Goal: Subscribe to service/newsletter

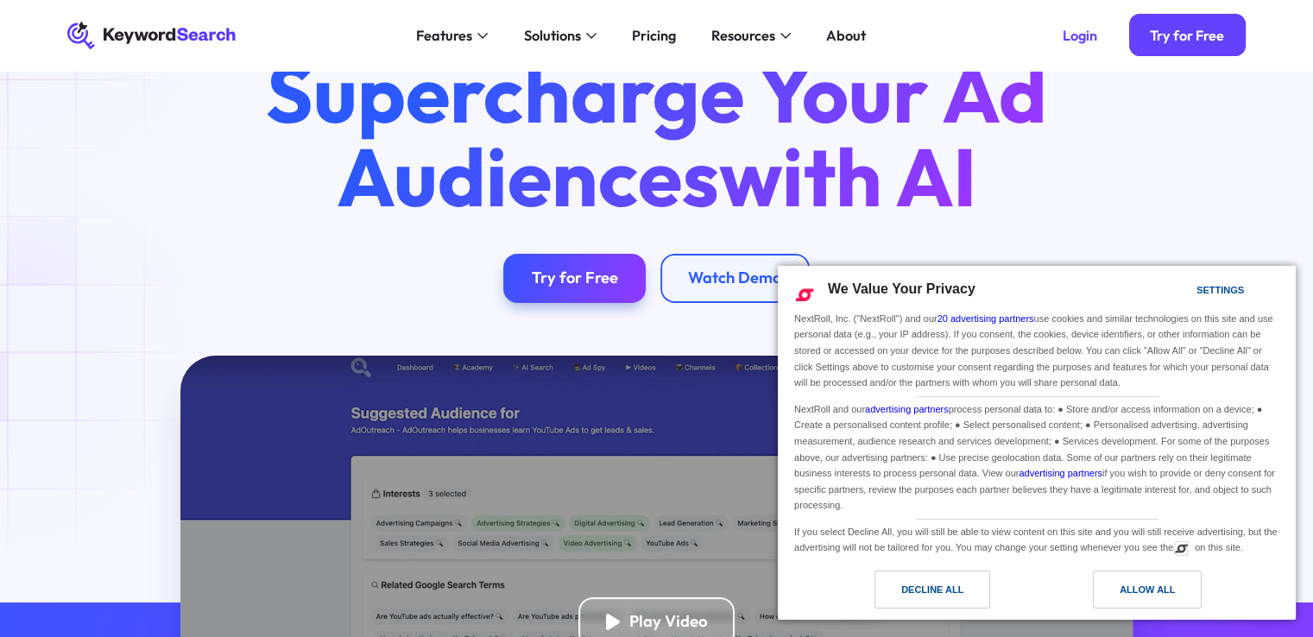
scroll to position [86, 0]
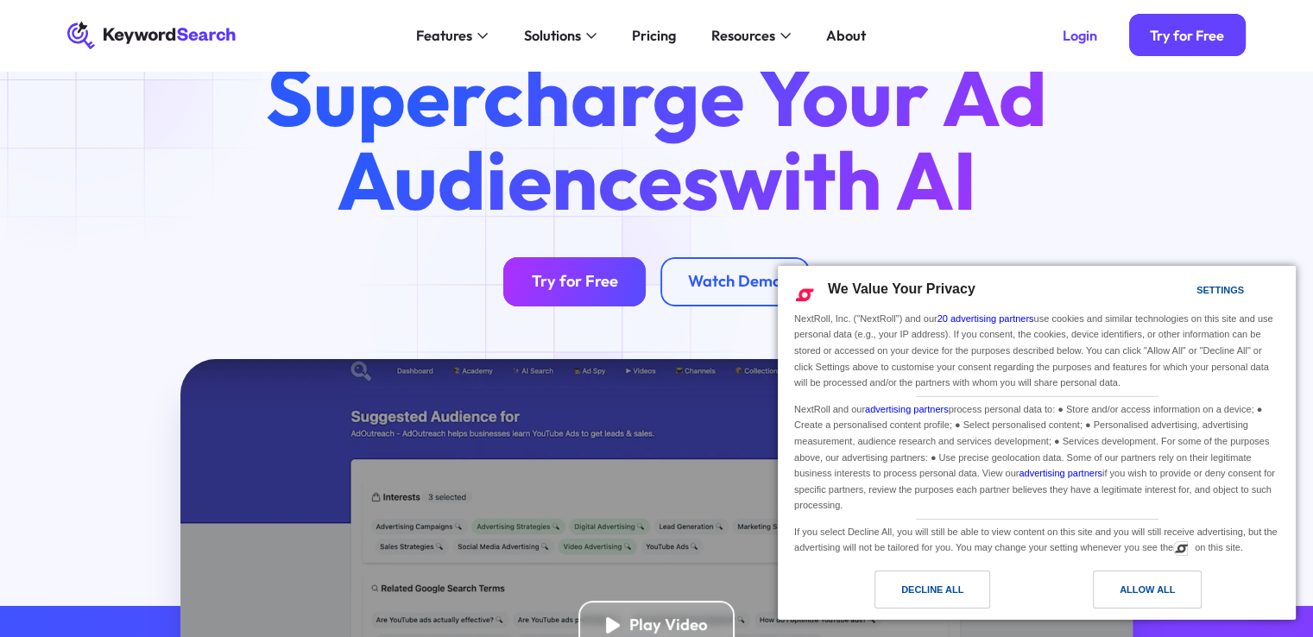
click at [560, 294] on link "Try for Free" at bounding box center [574, 281] width 142 height 49
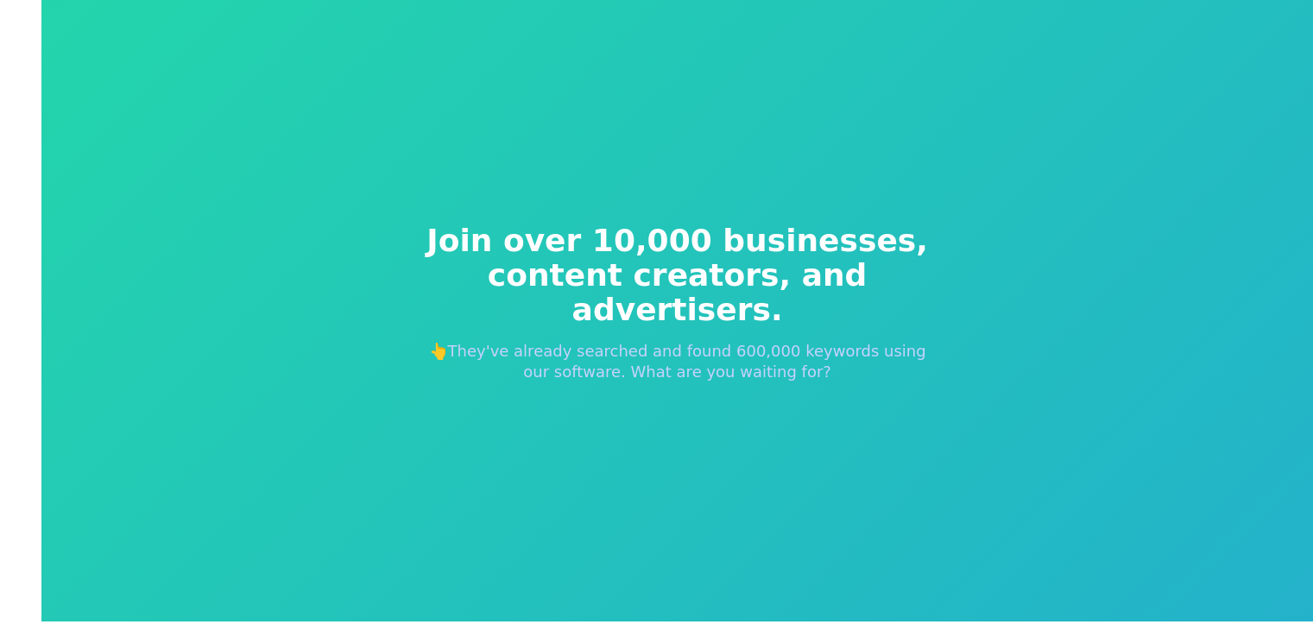
scroll to position [21, 0]
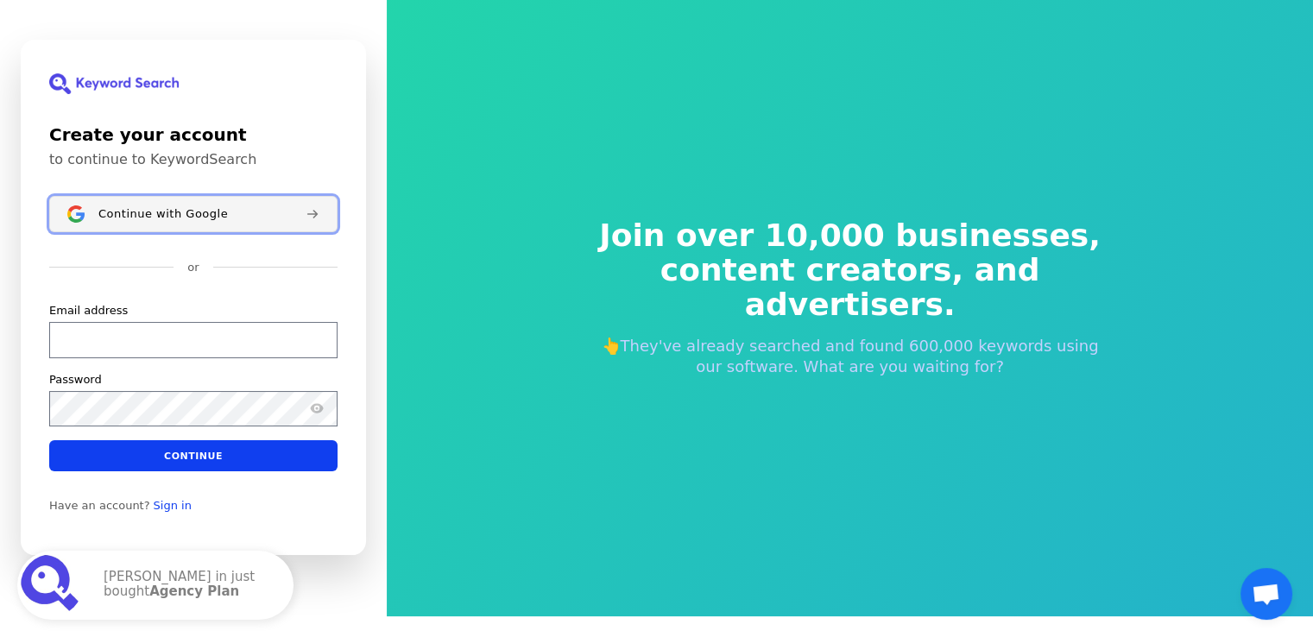
click at [170, 212] on span "Continue with Google" at bounding box center [163, 214] width 130 height 14
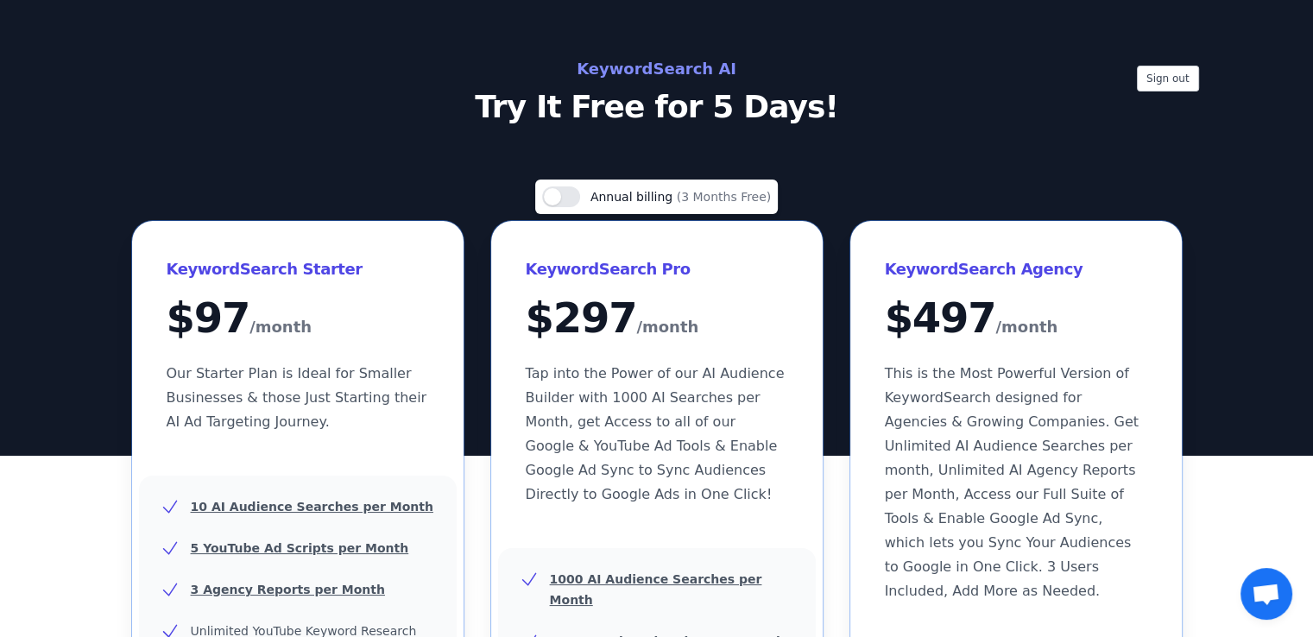
click at [670, 111] on p "Try It Free for 5 Days!" at bounding box center [657, 107] width 774 height 35
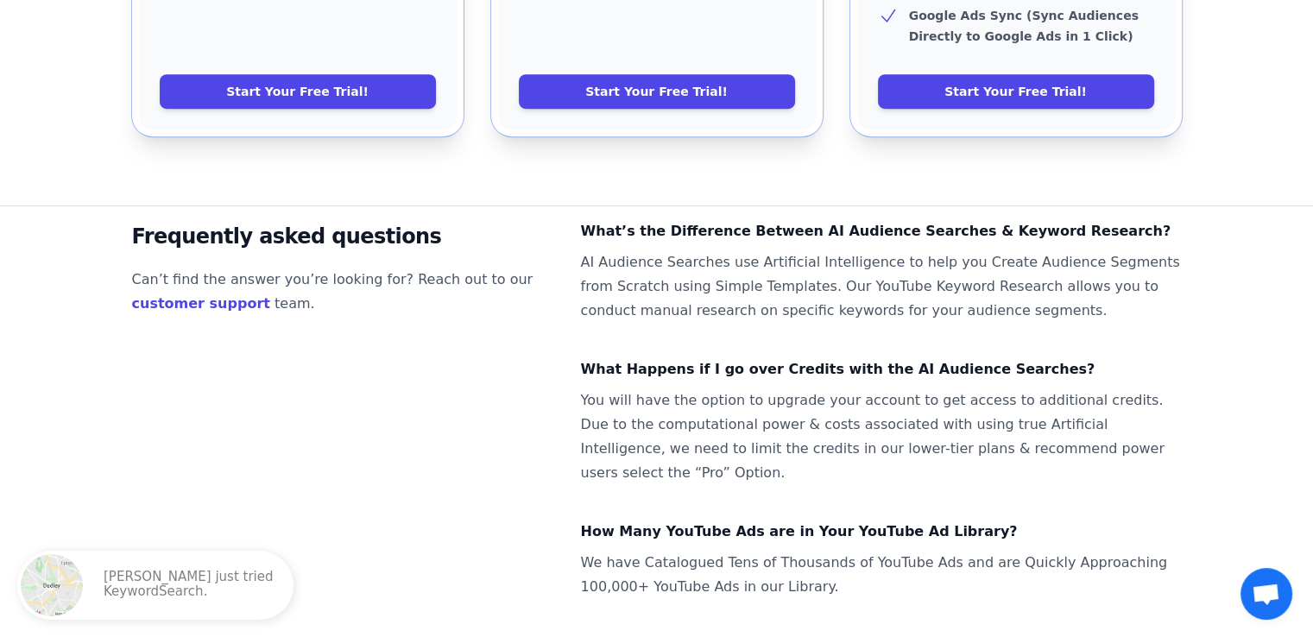
scroll to position [1178, 0]
